Goal: Task Accomplishment & Management: Complete application form

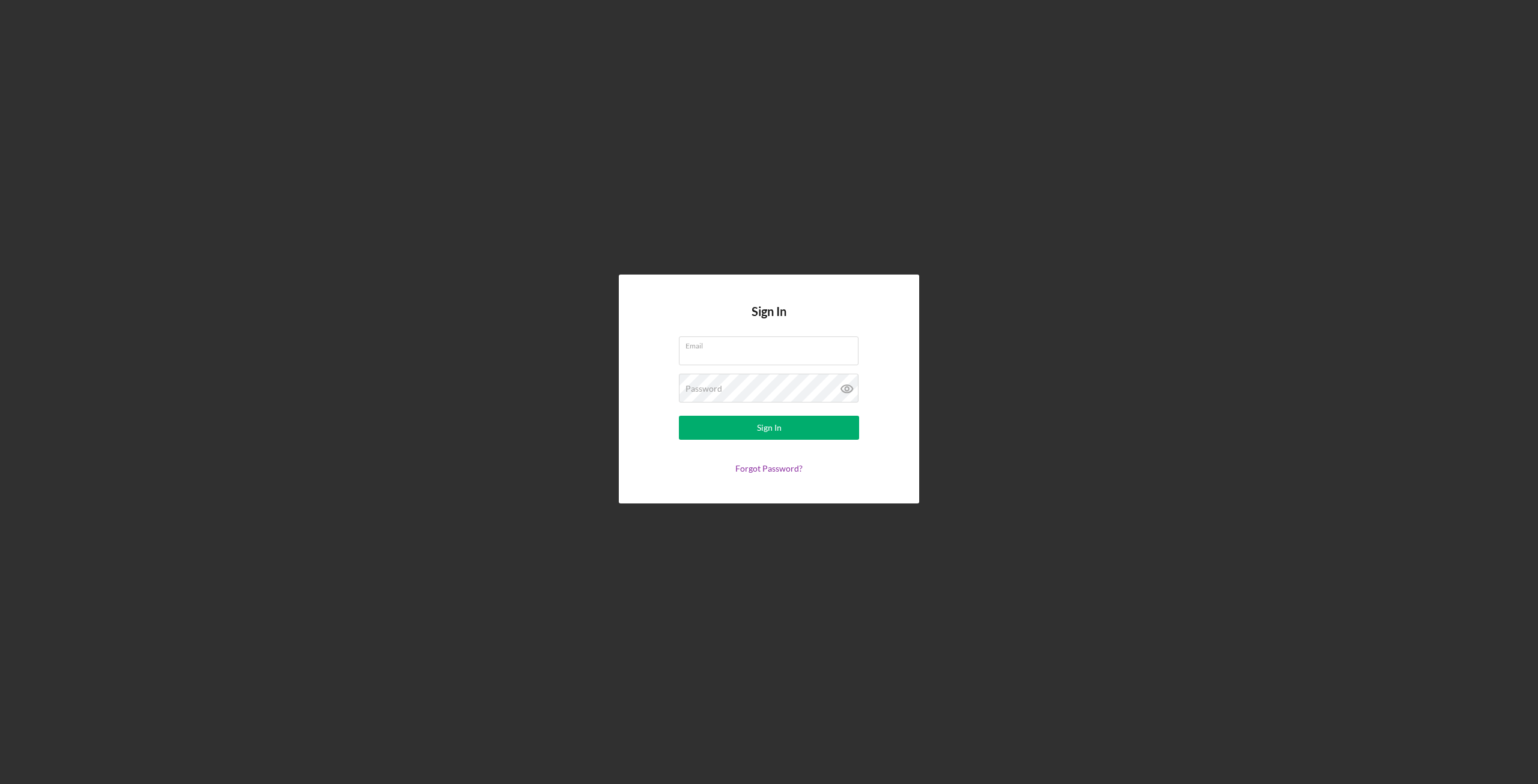
type input "[PERSON_NAME][EMAIL_ADDRESS][PERSON_NAME][DOMAIN_NAME]"
click at [765, 436] on div "Sign In" at bounding box center [769, 427] width 25 height 24
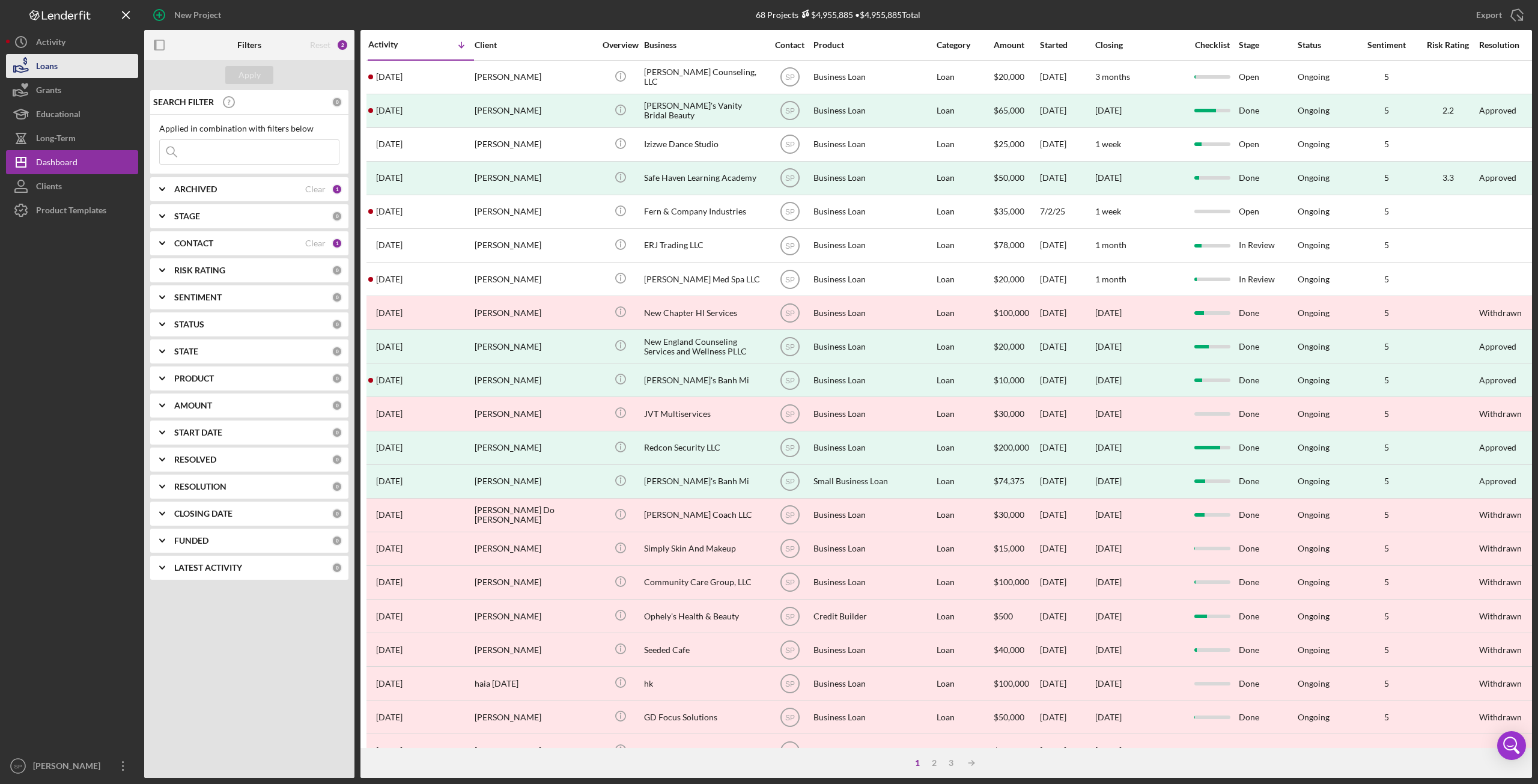
click at [55, 64] on div "Loans" at bounding box center [47, 67] width 22 height 27
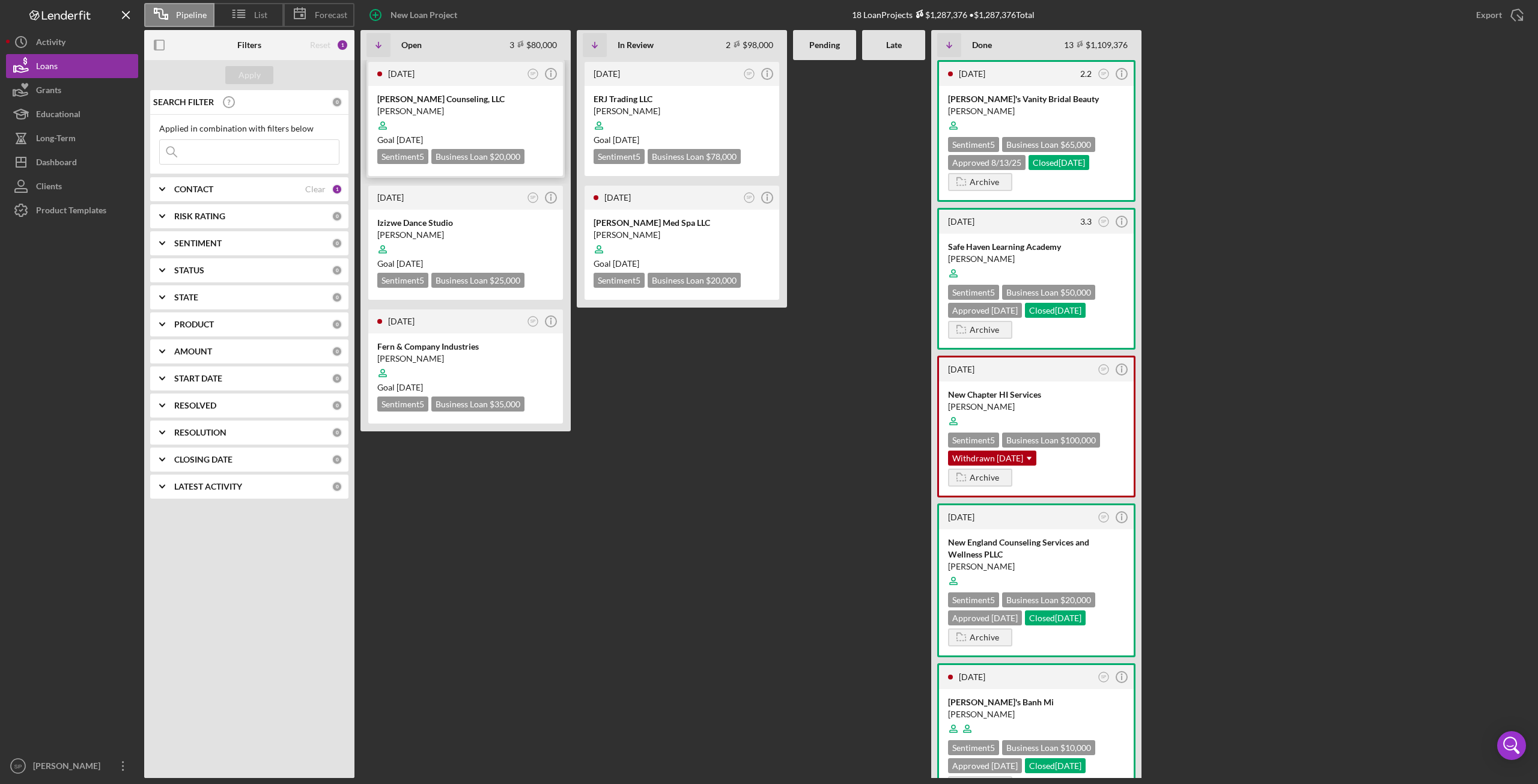
click at [429, 105] on div "[PERSON_NAME]" at bounding box center [466, 111] width 177 height 12
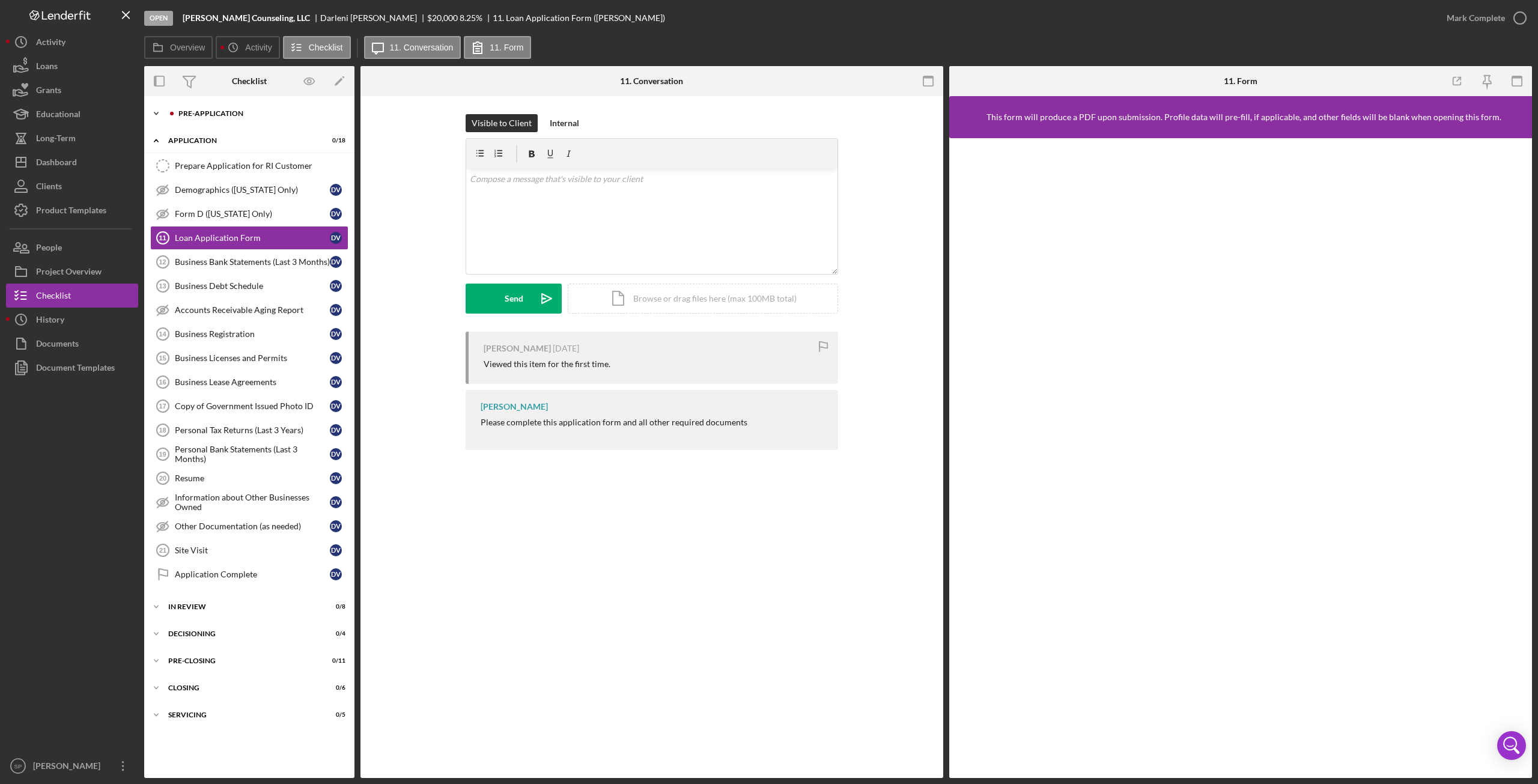
click at [154, 116] on icon "Icon/Expander" at bounding box center [156, 113] width 24 height 24
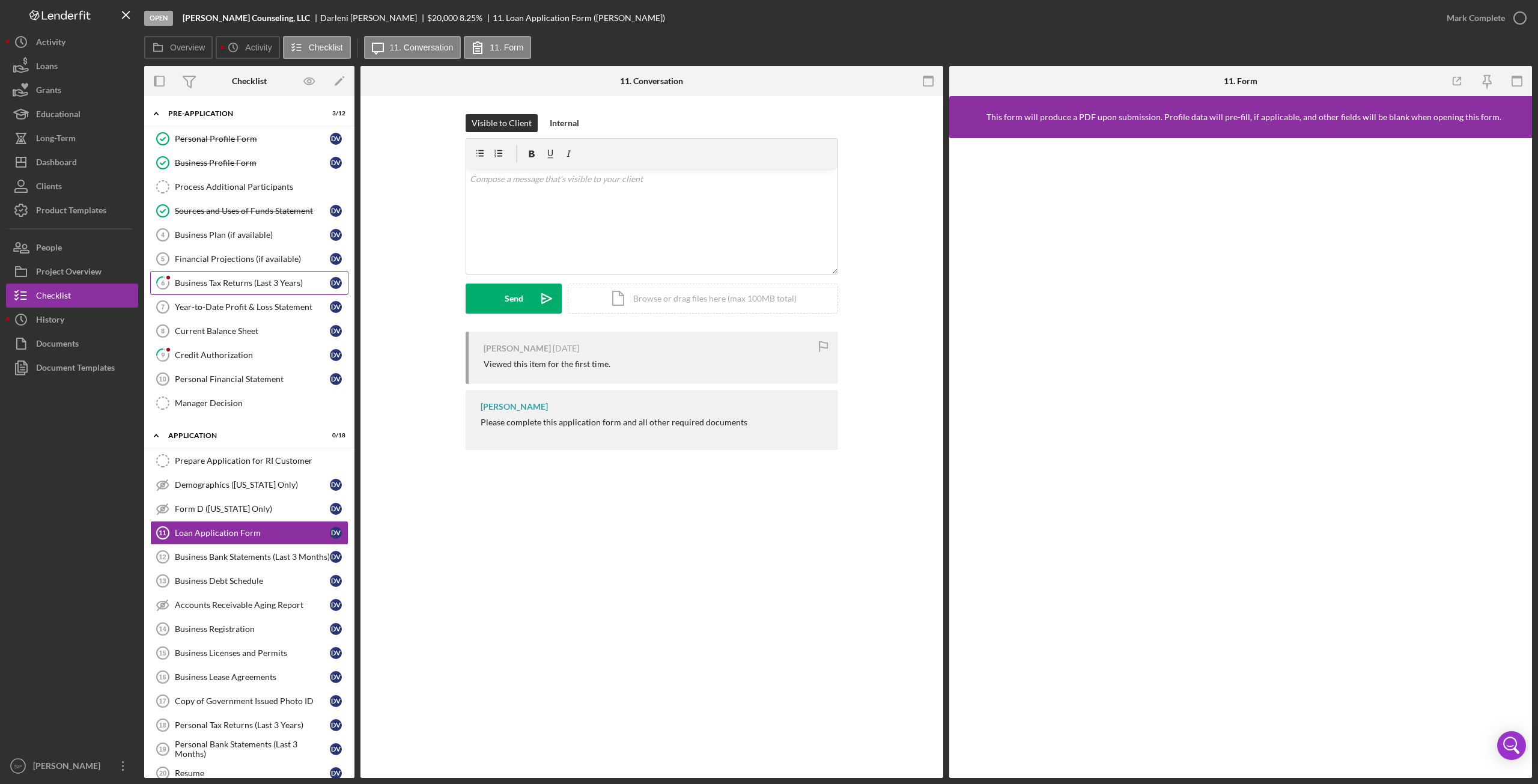
click at [200, 281] on div "Business Tax Returns (Last 3 Years)" at bounding box center [252, 282] width 155 height 10
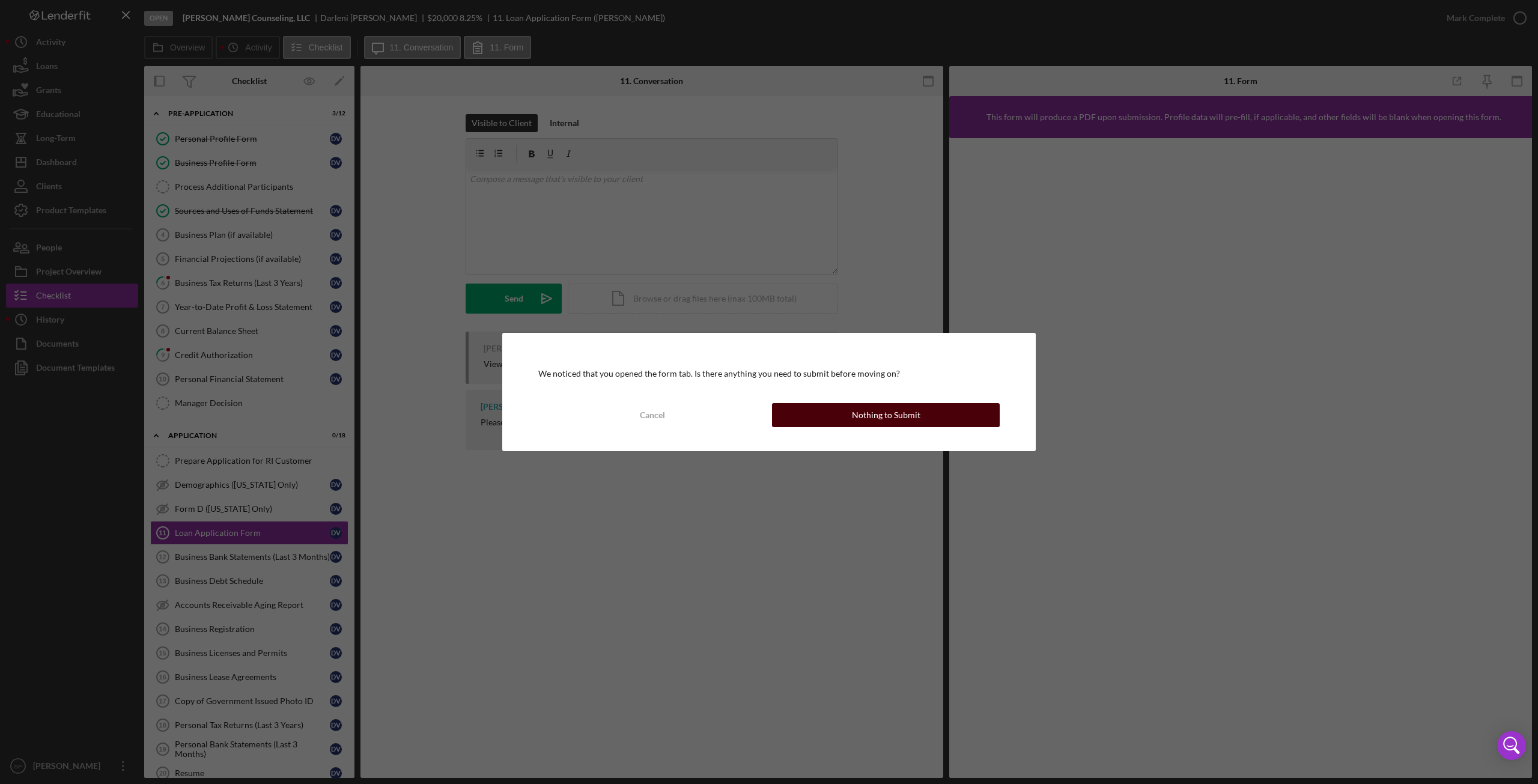
click at [967, 422] on button "Nothing to Submit" at bounding box center [886, 415] width 227 height 24
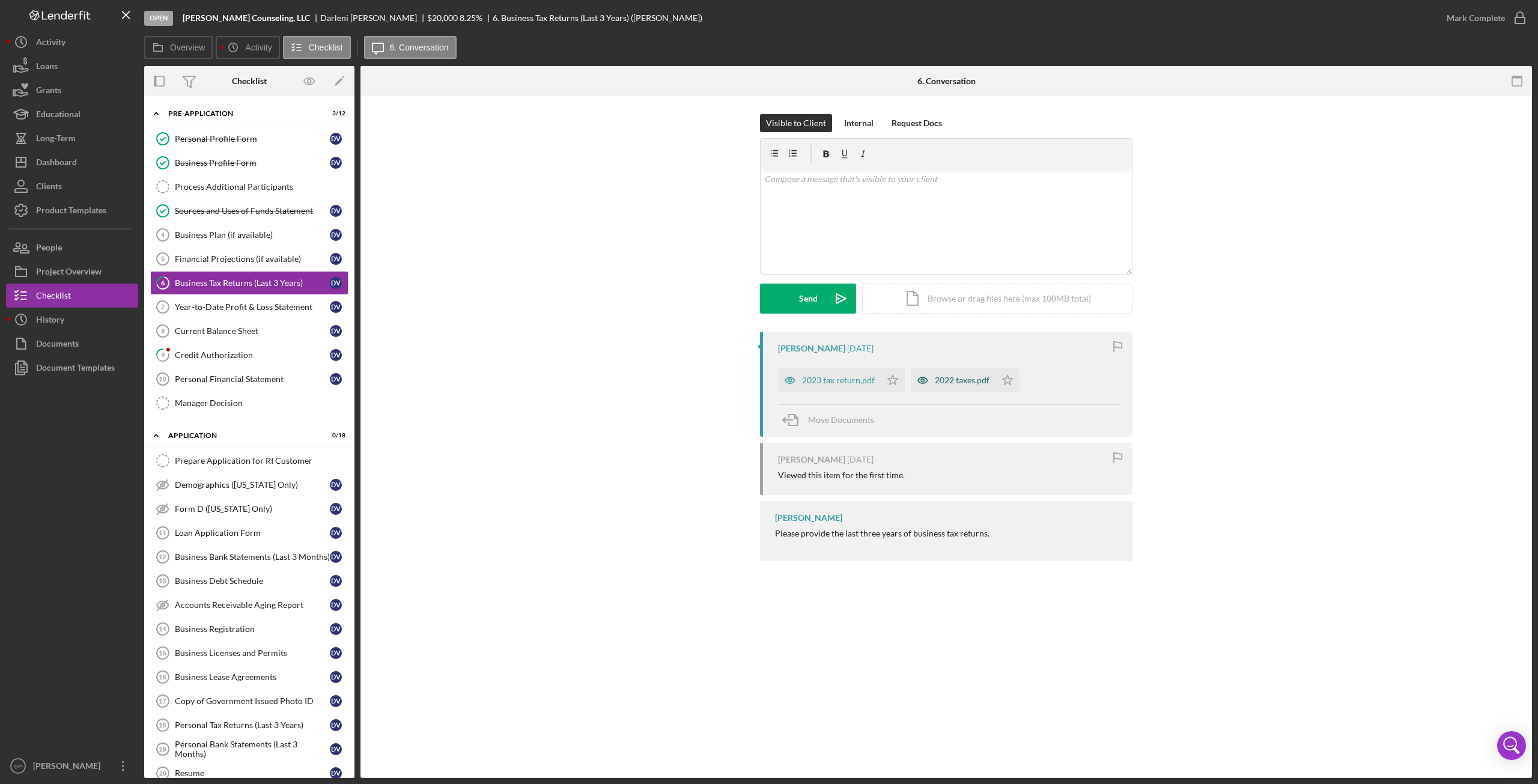
click at [951, 382] on div "2022 taxes.pdf" at bounding box center [962, 380] width 55 height 10
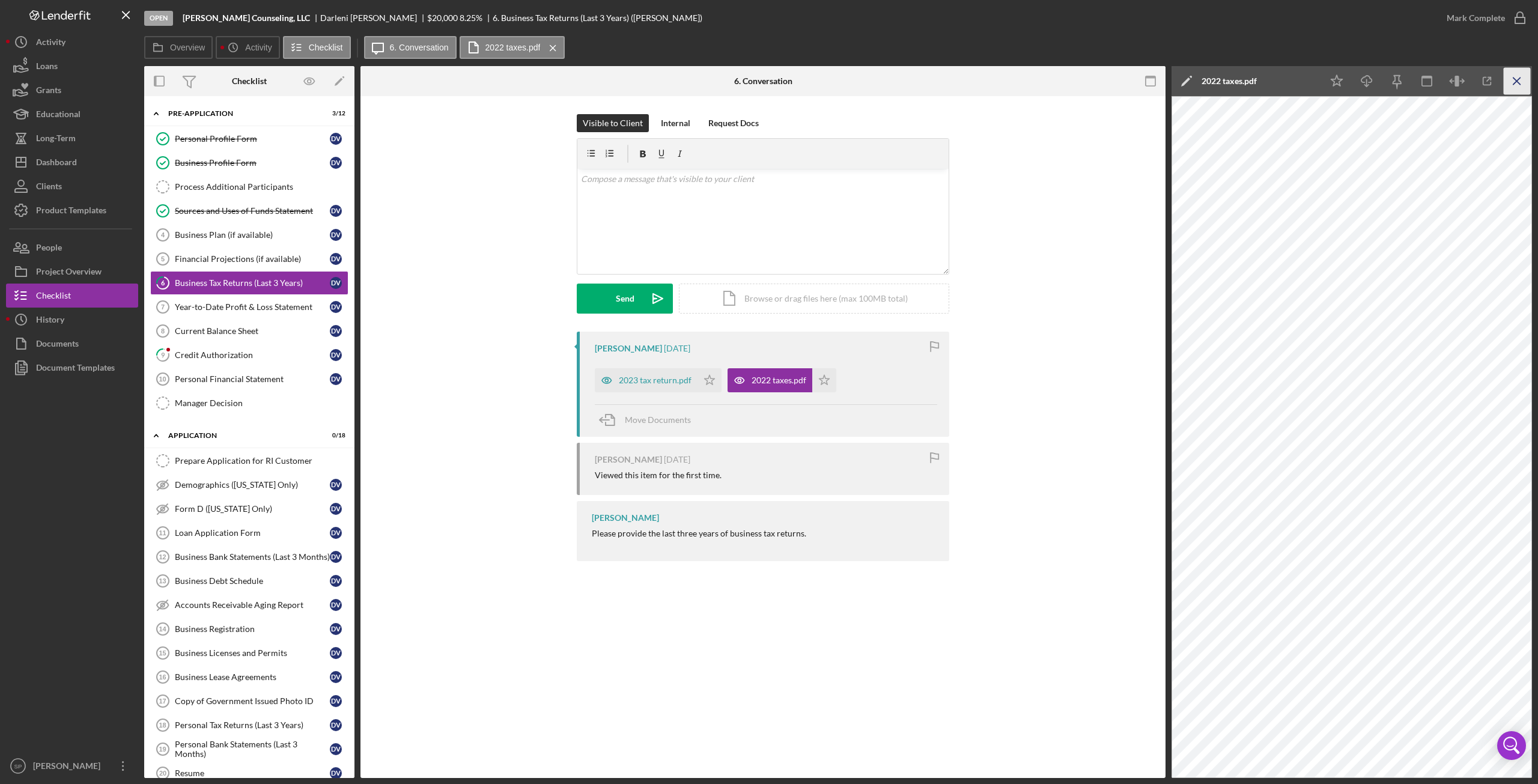
click at [1522, 79] on icon "Icon/Menu Close" at bounding box center [1517, 81] width 27 height 27
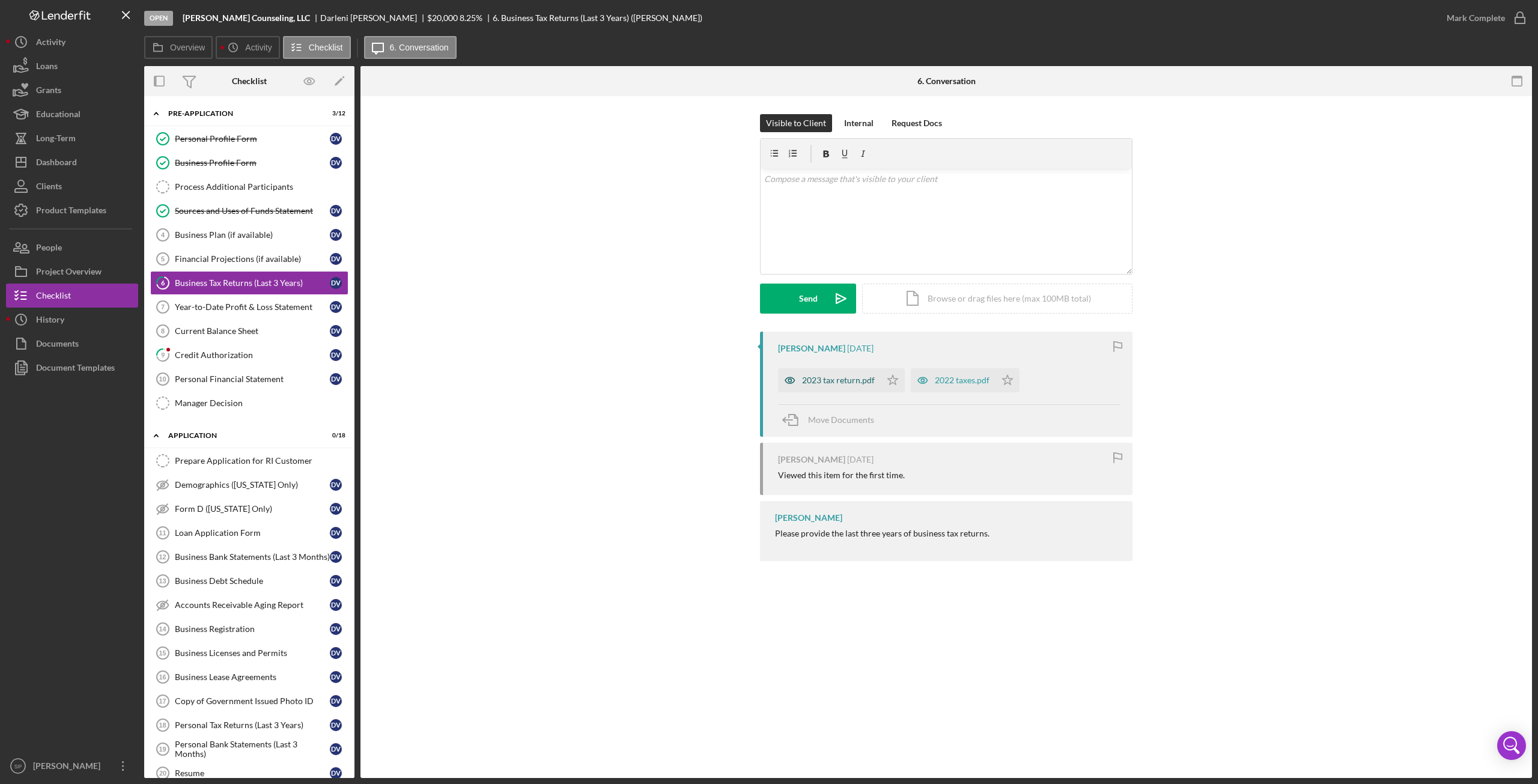
click at [833, 381] on div "2023 tax return.pdf" at bounding box center [838, 380] width 72 height 10
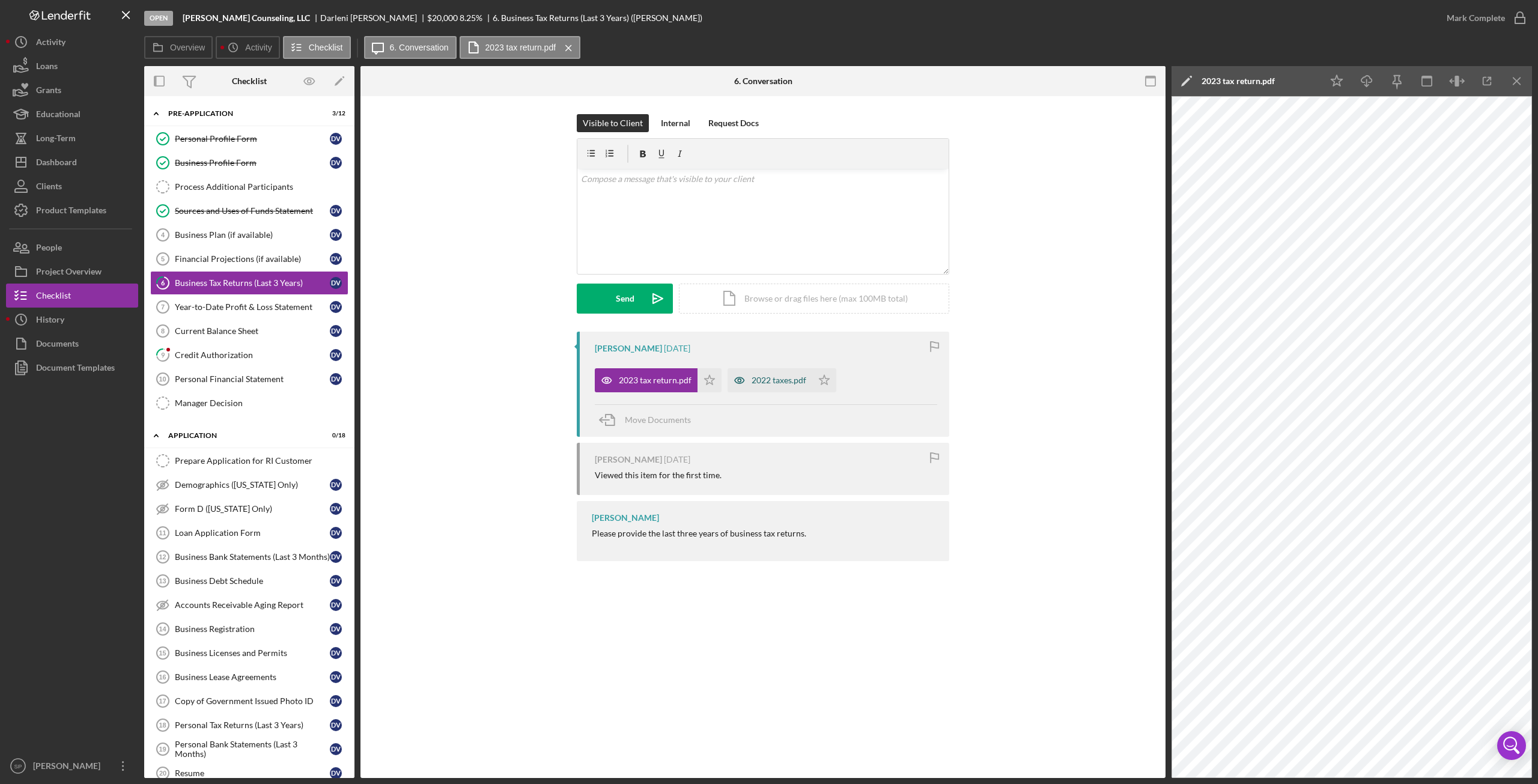
click at [761, 382] on div "2022 taxes.pdf" at bounding box center [779, 380] width 55 height 10
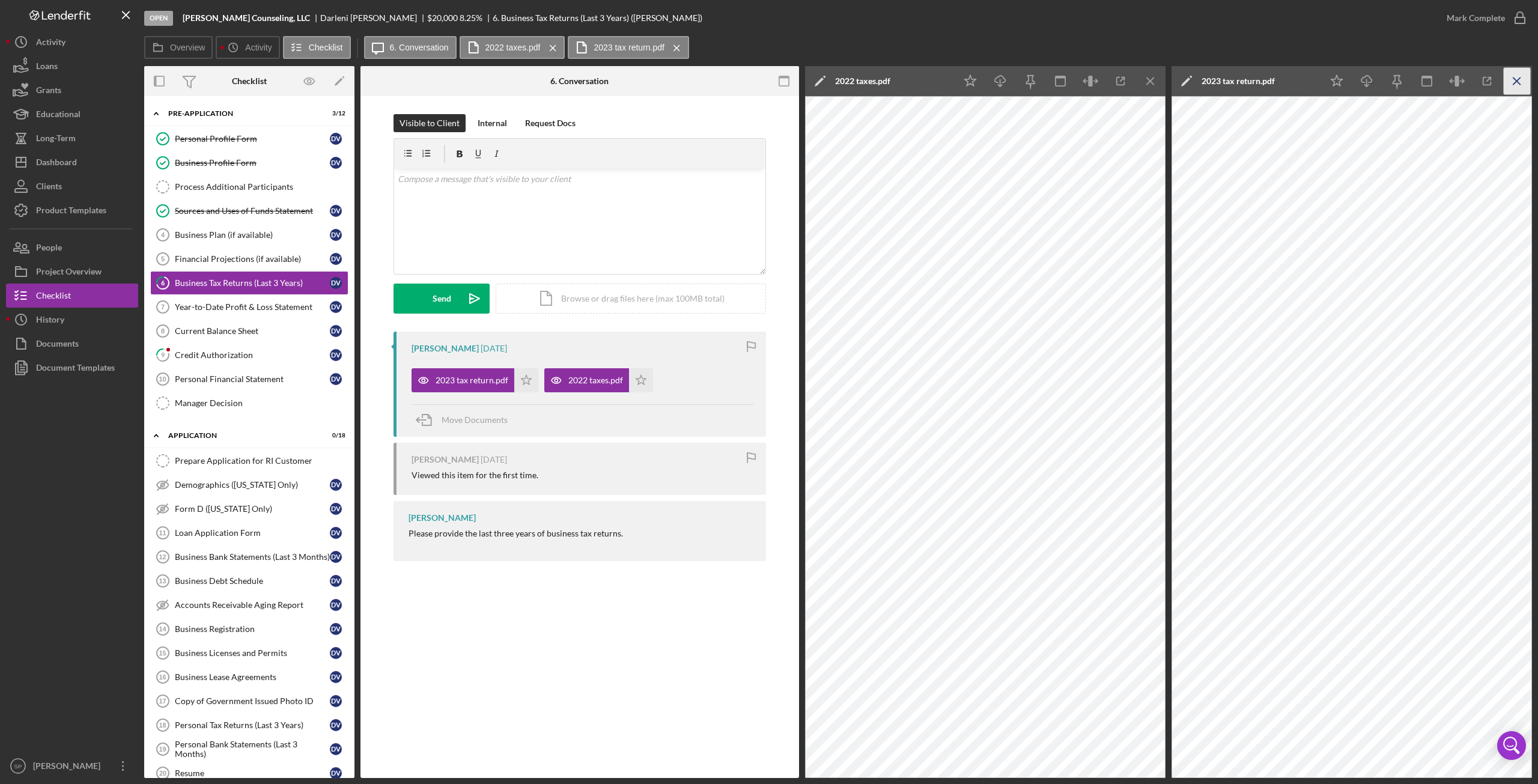
click at [1510, 87] on icon "Icon/Menu Close" at bounding box center [1517, 81] width 27 height 27
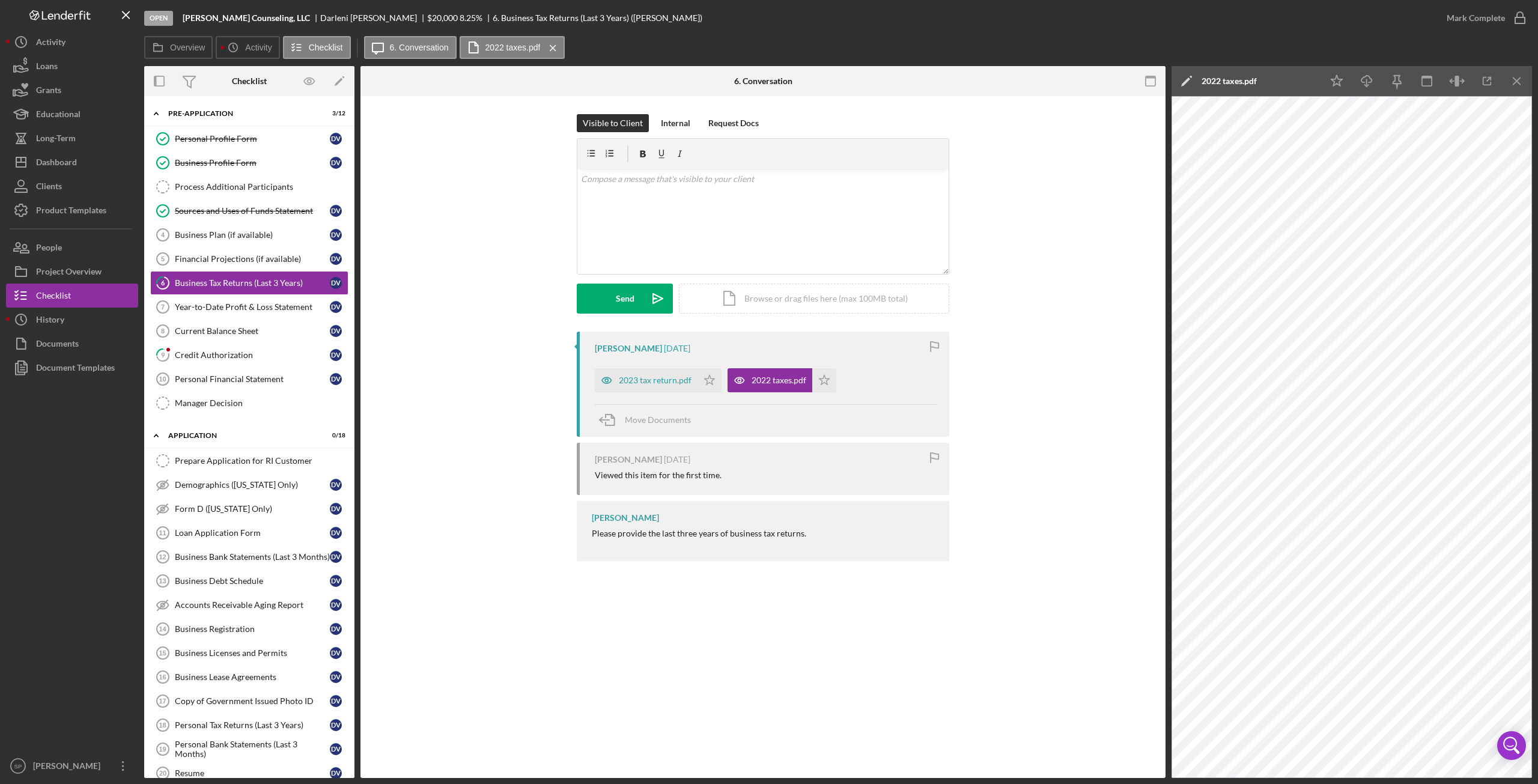
click at [1510, 87] on icon "Icon/Menu Close" at bounding box center [1517, 81] width 27 height 27
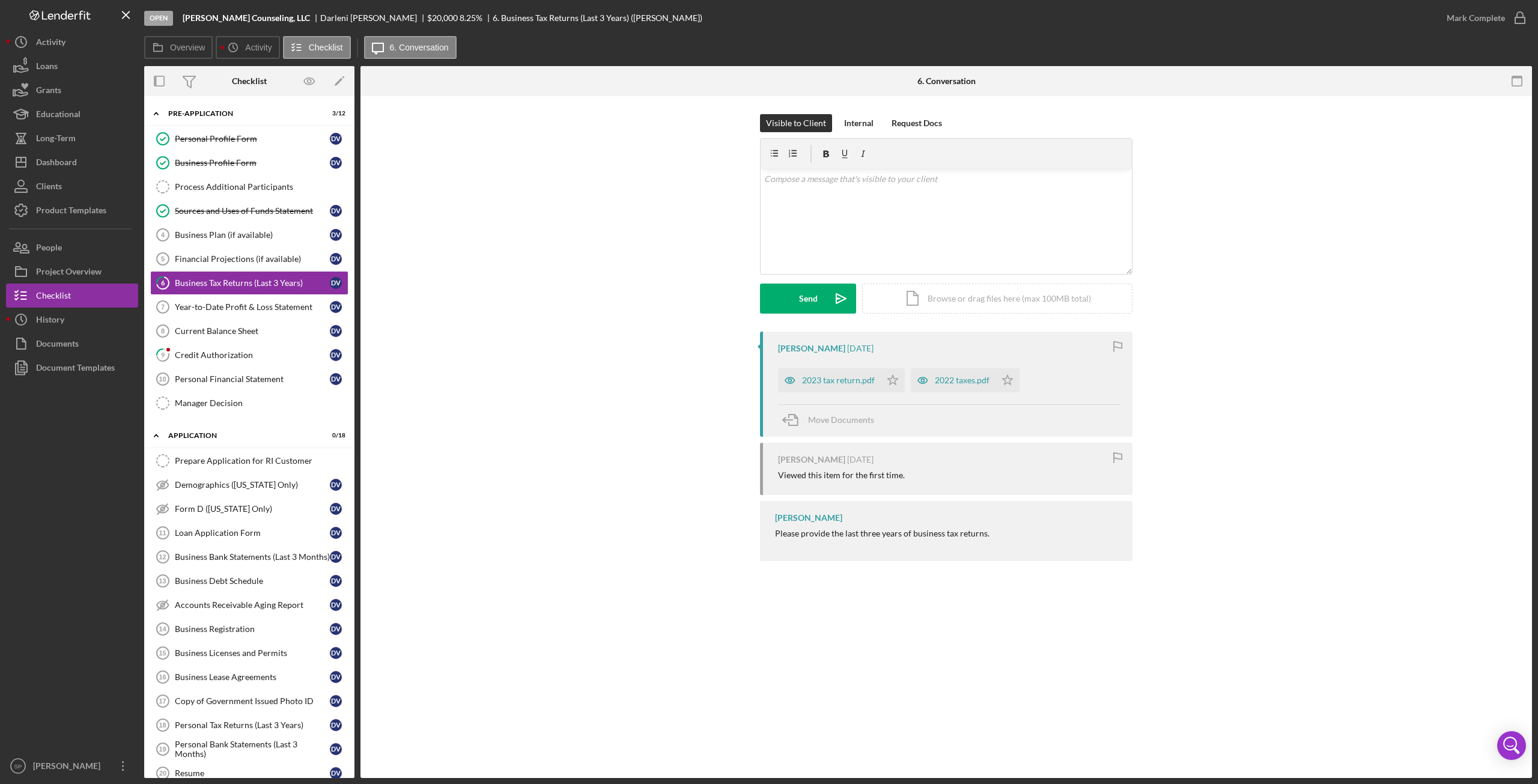
click at [539, 372] on div "[PERSON_NAME] [DATE] 2023 tax return.pdf Icon/Star 2022 taxes.pdf Icon/Star Mov…" at bounding box center [946, 449] width 1136 height 235
click at [213, 163] on div "Business Profile Form" at bounding box center [252, 162] width 155 height 10
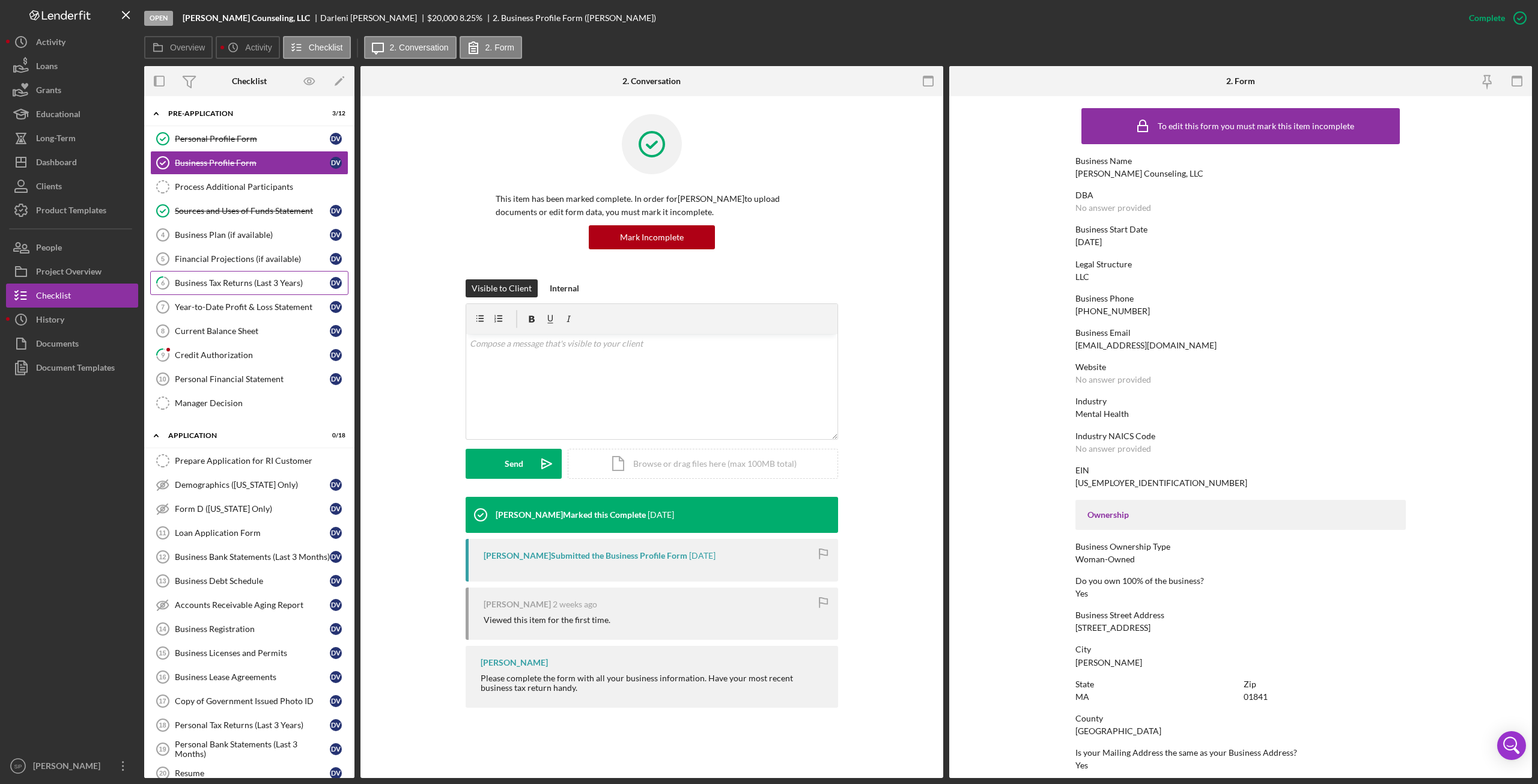
click at [260, 283] on div "Business Tax Returns (Last 3 Years)" at bounding box center [252, 282] width 155 height 10
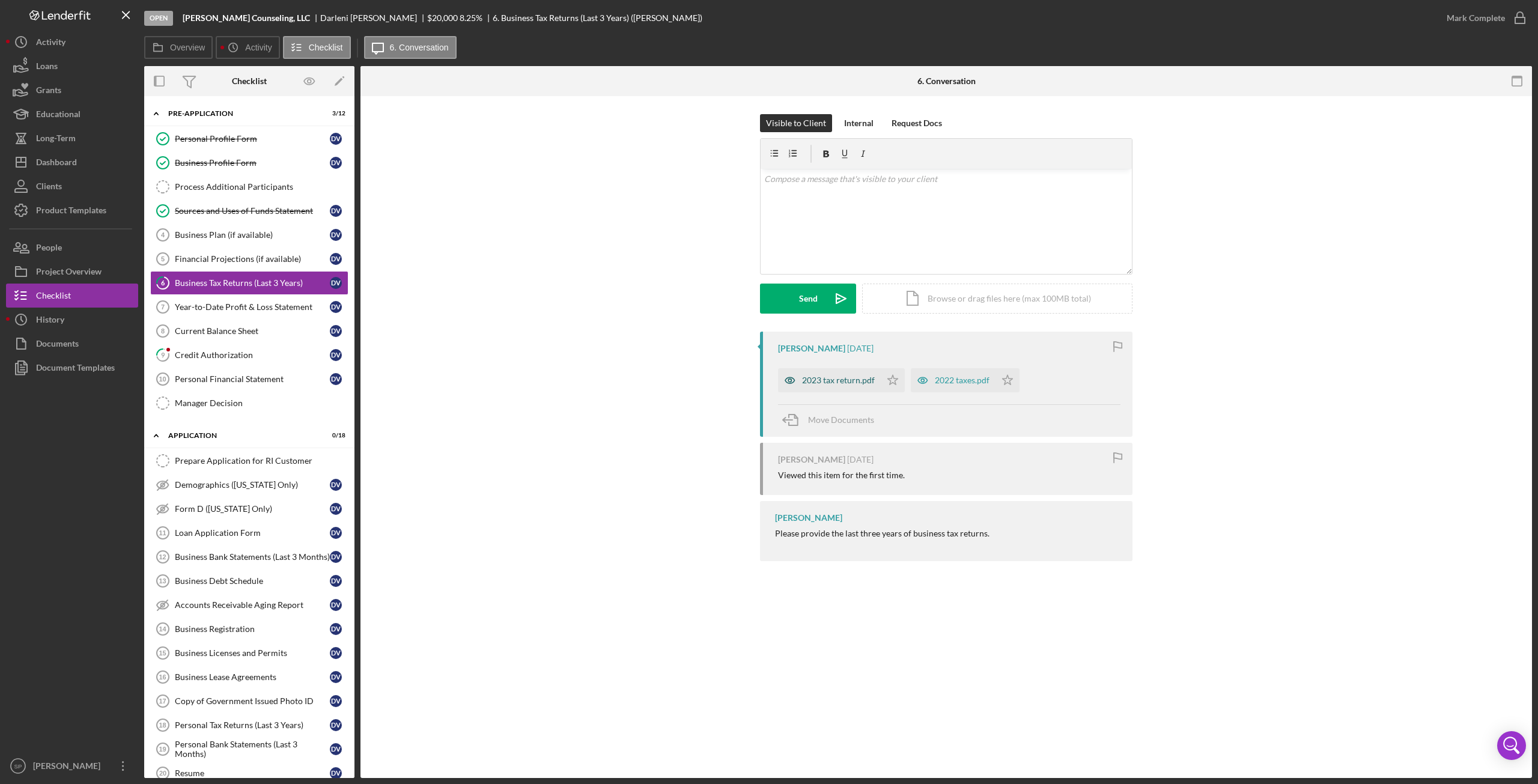
click at [847, 385] on div "2023 tax return.pdf" at bounding box center [838, 380] width 72 height 10
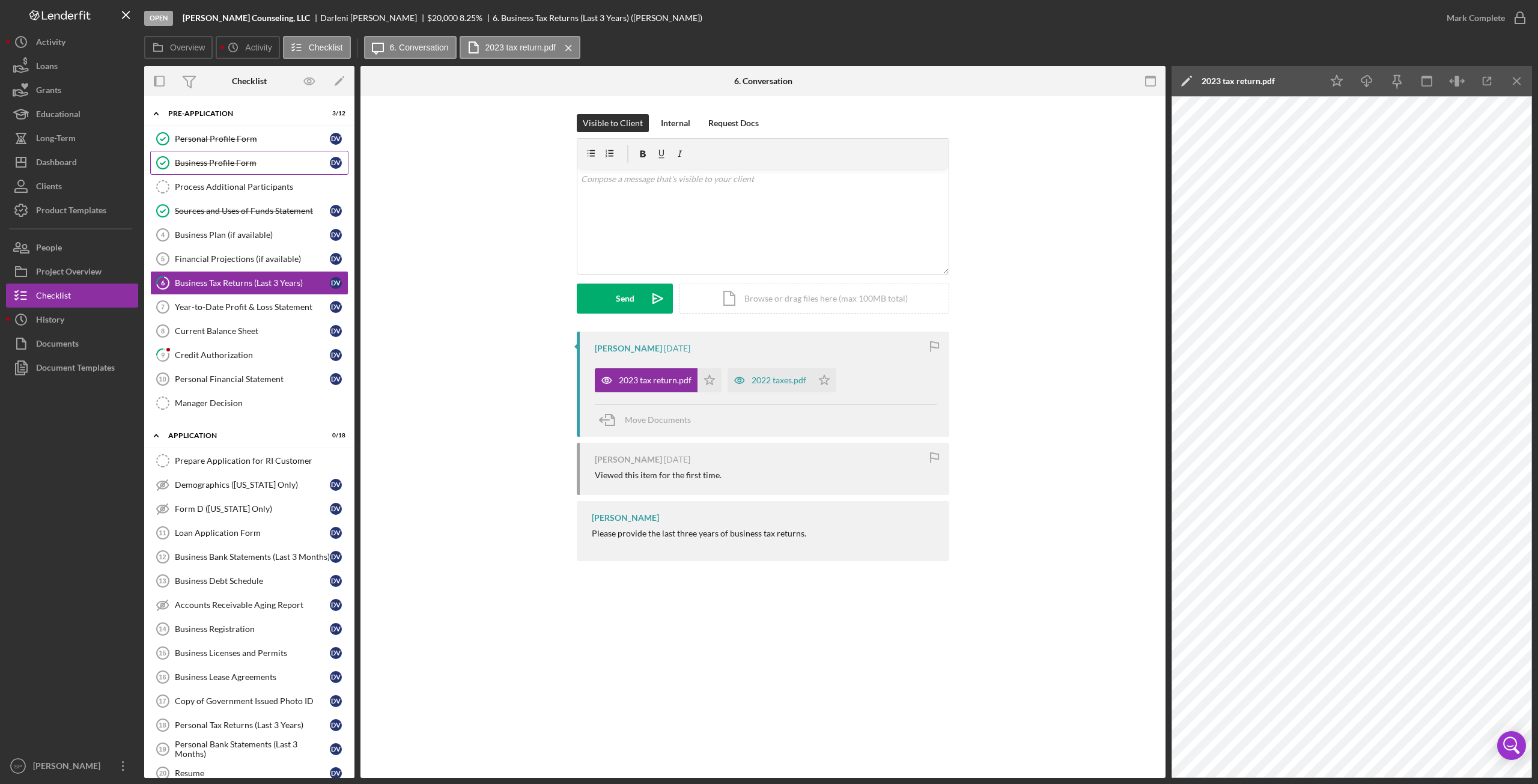
click at [225, 167] on div "Business Profile Form" at bounding box center [252, 162] width 155 height 10
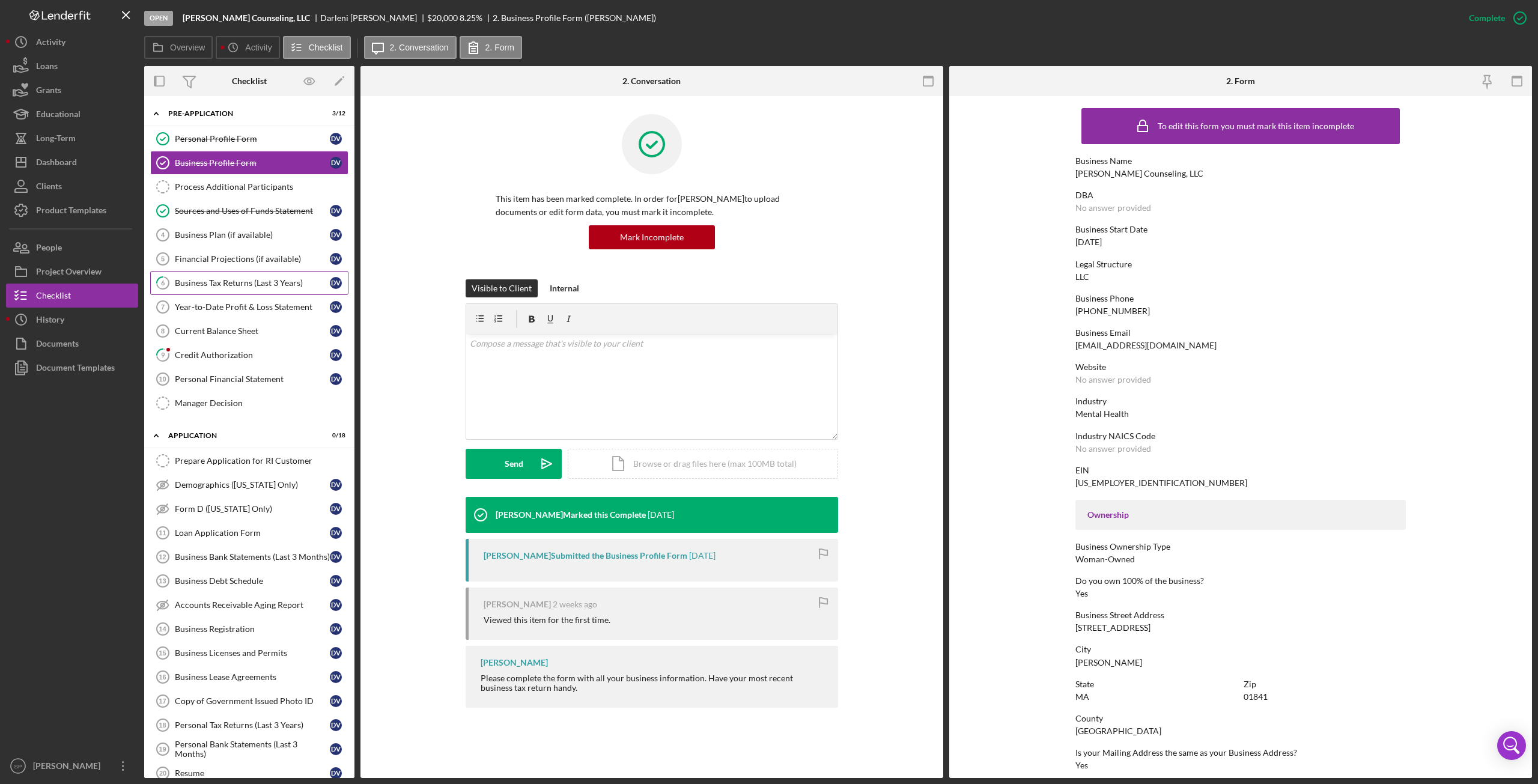
click at [198, 288] on link "6 Business Tax Returns (Last 3 Years) D V" at bounding box center [249, 282] width 198 height 24
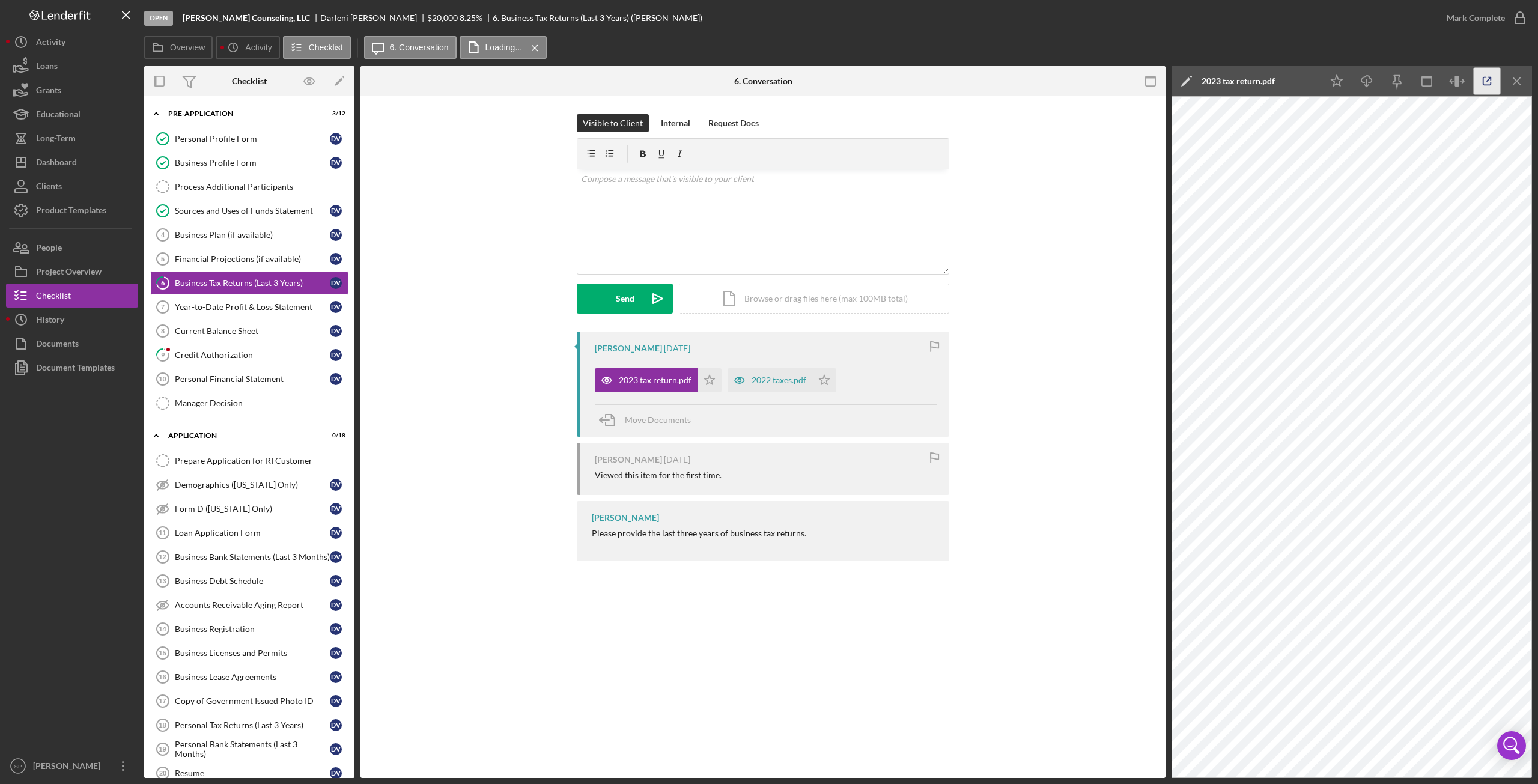
click at [1490, 80] on icon "button" at bounding box center [1487, 81] width 27 height 27
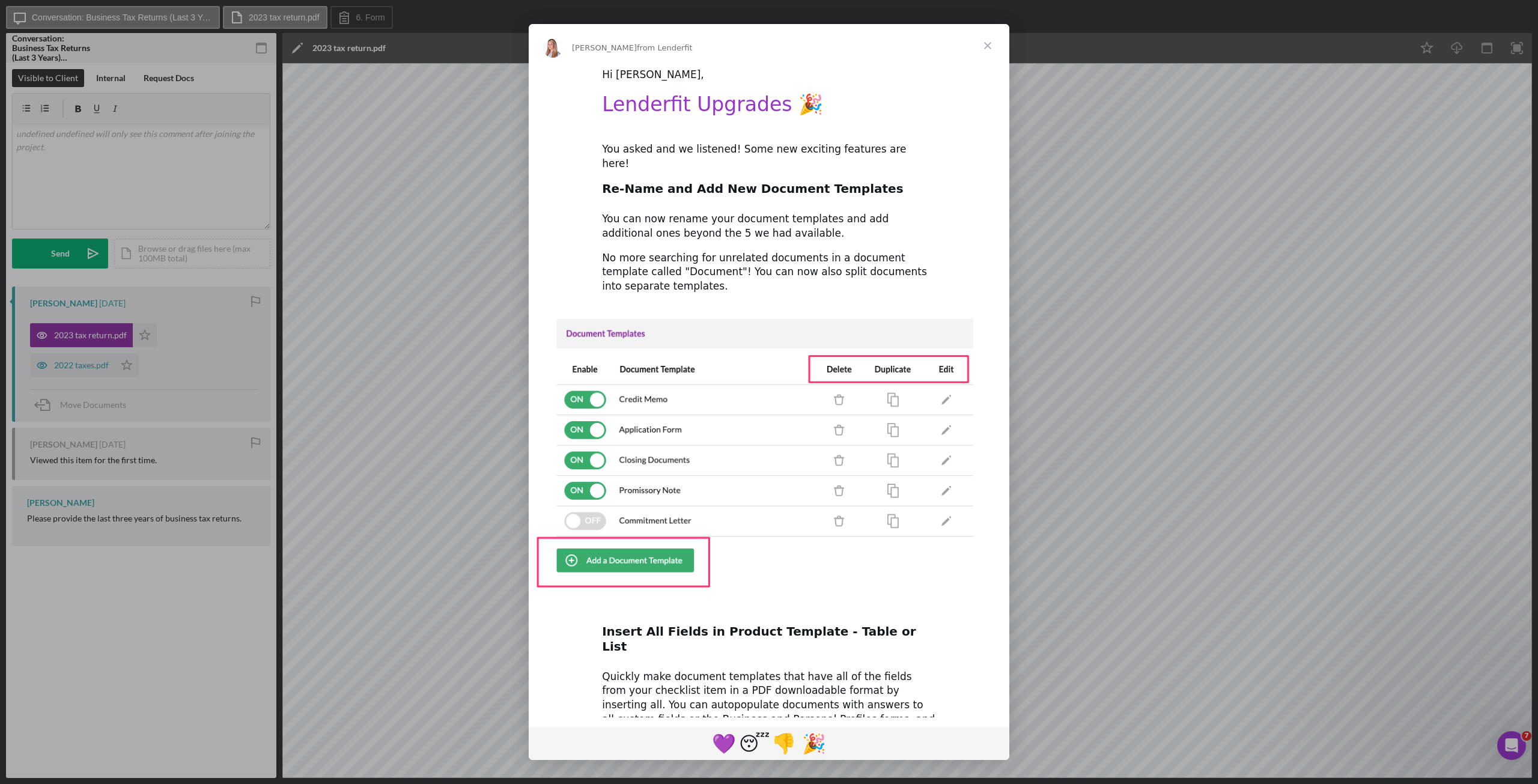
click at [991, 45] on span "Close" at bounding box center [987, 45] width 43 height 43
